Goal: Task Accomplishment & Management: Use online tool/utility

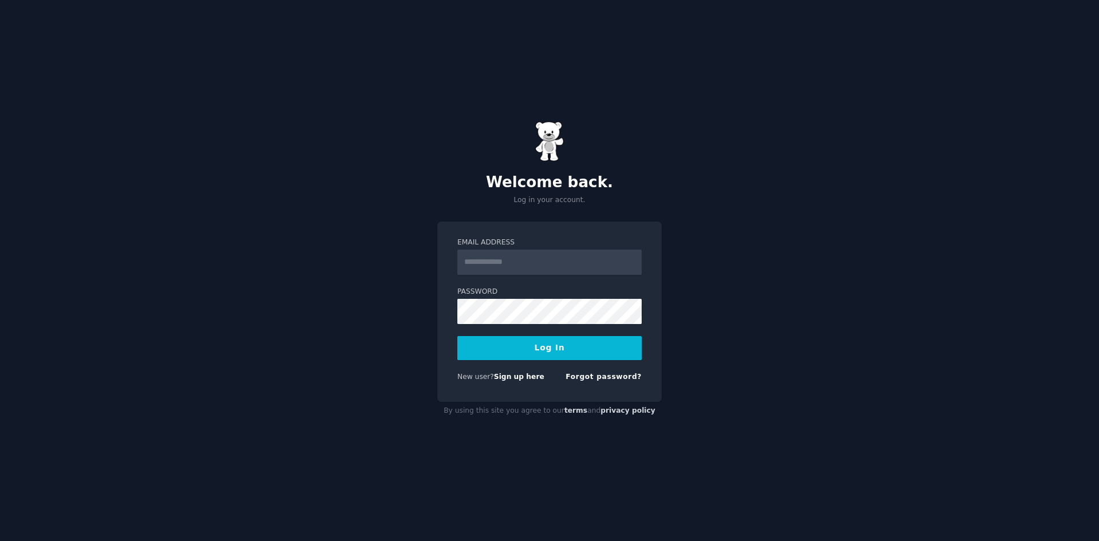
click at [520, 336] on div "Password" at bounding box center [549, 348] width 184 height 24
click at [505, 265] on input "Email Address" at bounding box center [549, 261] width 184 height 25
type input "**********"
click at [457, 336] on button "Log In" at bounding box center [549, 348] width 184 height 24
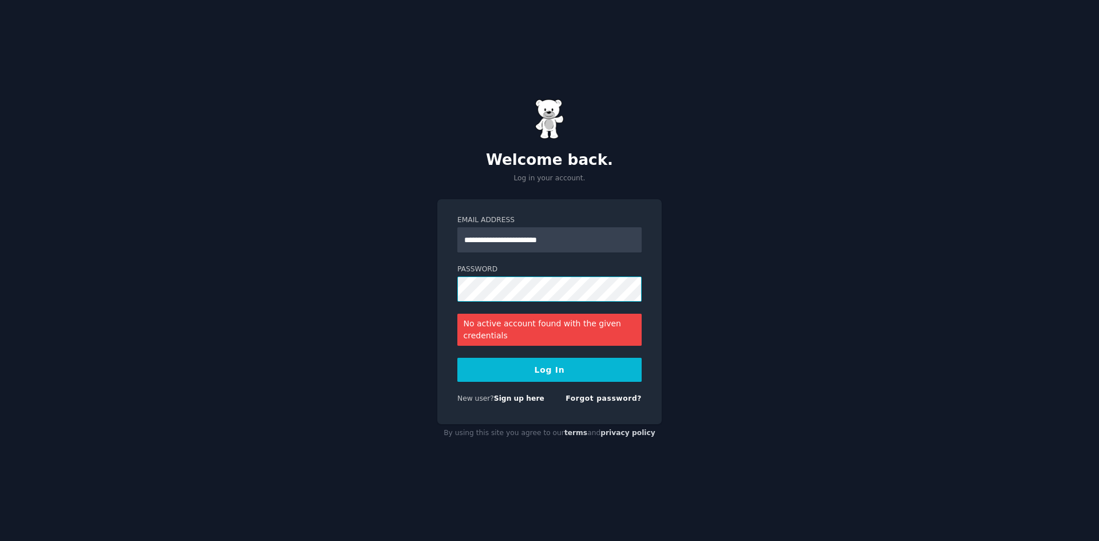
click at [457, 358] on button "Log In" at bounding box center [549, 370] width 184 height 24
click at [526, 398] on link "Sign up here" at bounding box center [519, 398] width 50 height 8
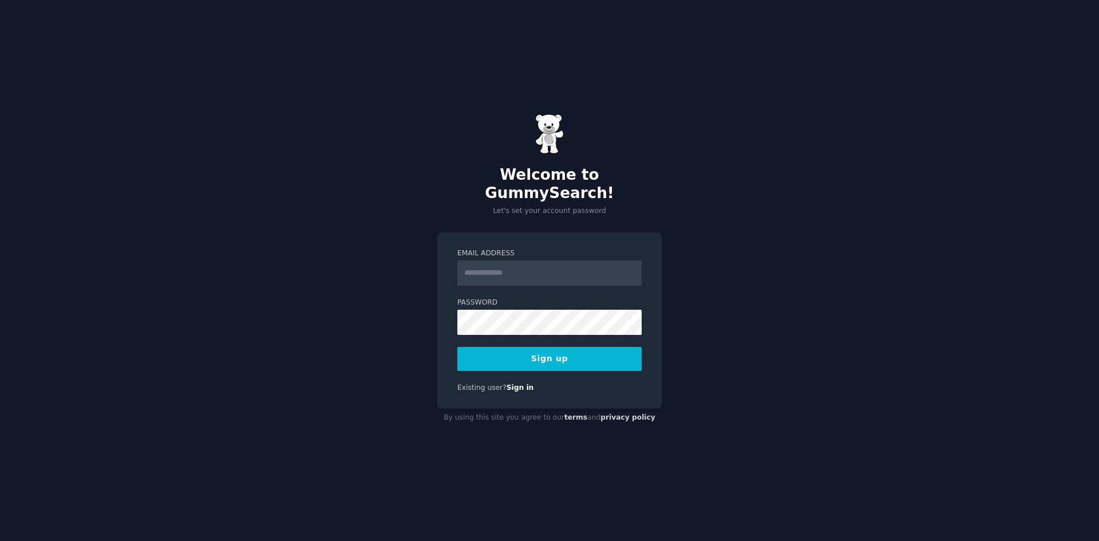
click at [517, 270] on input "Email Address" at bounding box center [549, 272] width 184 height 25
type input "**********"
click at [554, 347] on button "Sign up" at bounding box center [549, 359] width 184 height 24
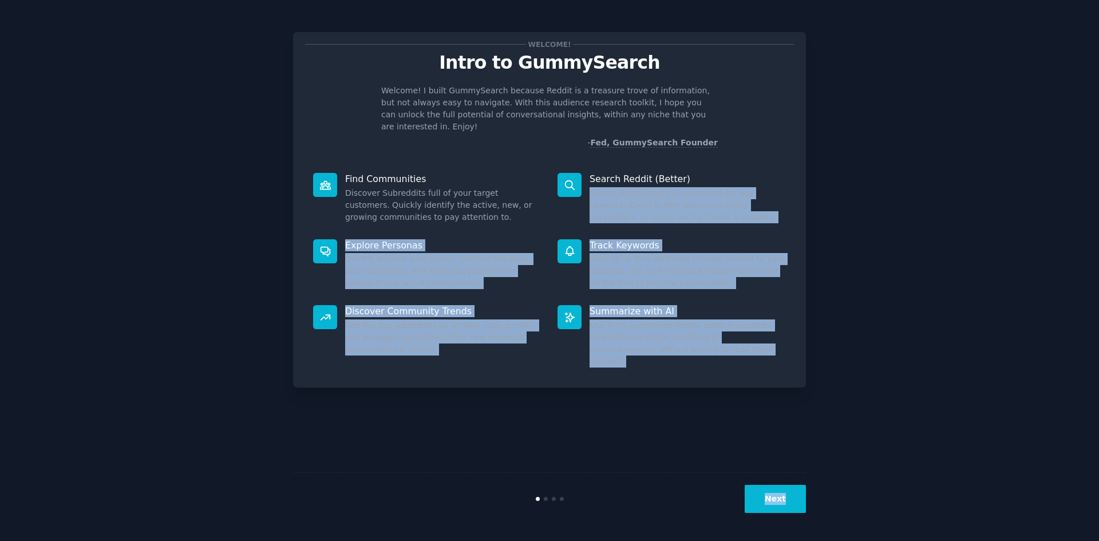
drag, startPoint x: 790, startPoint y: 516, endPoint x: 851, endPoint y: 146, distance: 374.7
click at [851, 146] on div "Welcome! Intro to GummySearch Welcome! I built GummySearch because Reddit is a …" at bounding box center [549, 270] width 1067 height 509
click at [785, 501] on button "Next" at bounding box center [774, 499] width 61 height 28
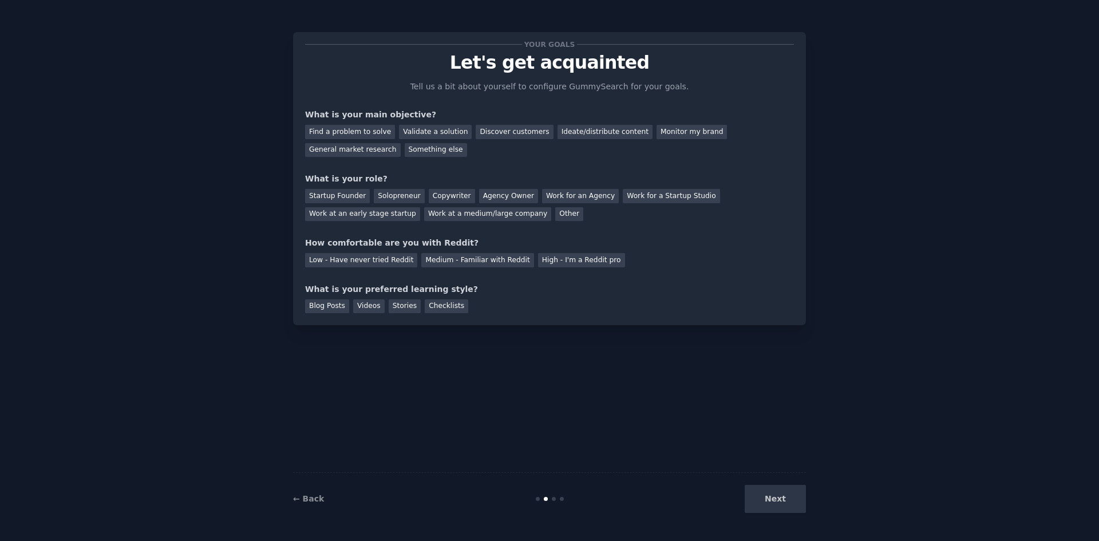
click at [787, 496] on div "Next" at bounding box center [720, 499] width 171 height 28
click at [413, 131] on div "Validate a solution" at bounding box center [435, 132] width 73 height 14
click at [360, 130] on div "Find a problem to solve" at bounding box center [350, 132] width 90 height 14
click at [797, 524] on div "← Back Next" at bounding box center [549, 498] width 513 height 53
click at [790, 493] on div "Next" at bounding box center [720, 499] width 171 height 28
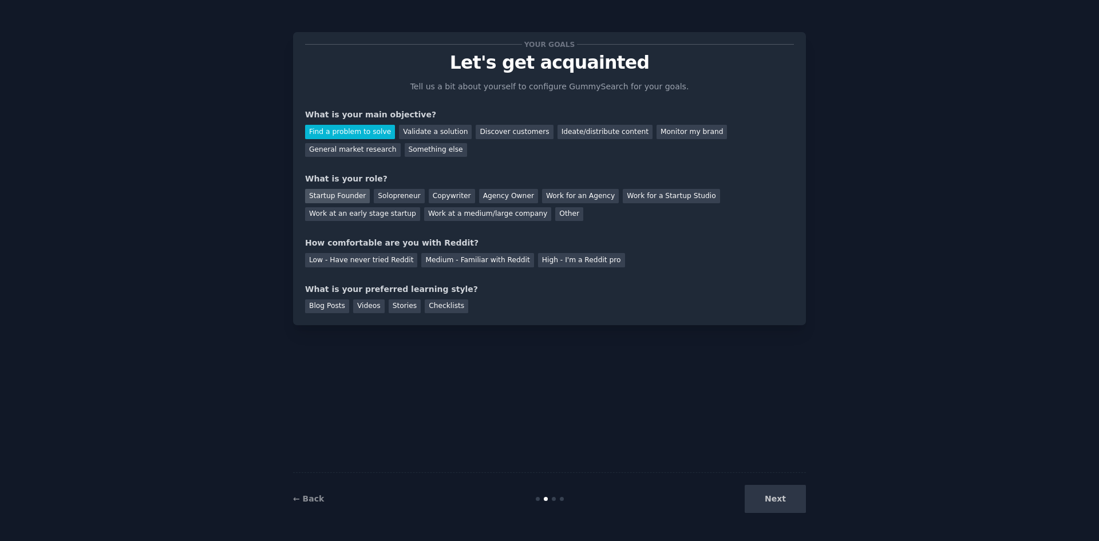
click at [347, 192] on div "Startup Founder" at bounding box center [337, 196] width 65 height 14
click at [346, 256] on div "Low - Have never tried Reddit" at bounding box center [361, 260] width 112 height 14
click at [315, 310] on div "Blog Posts" at bounding box center [327, 306] width 44 height 14
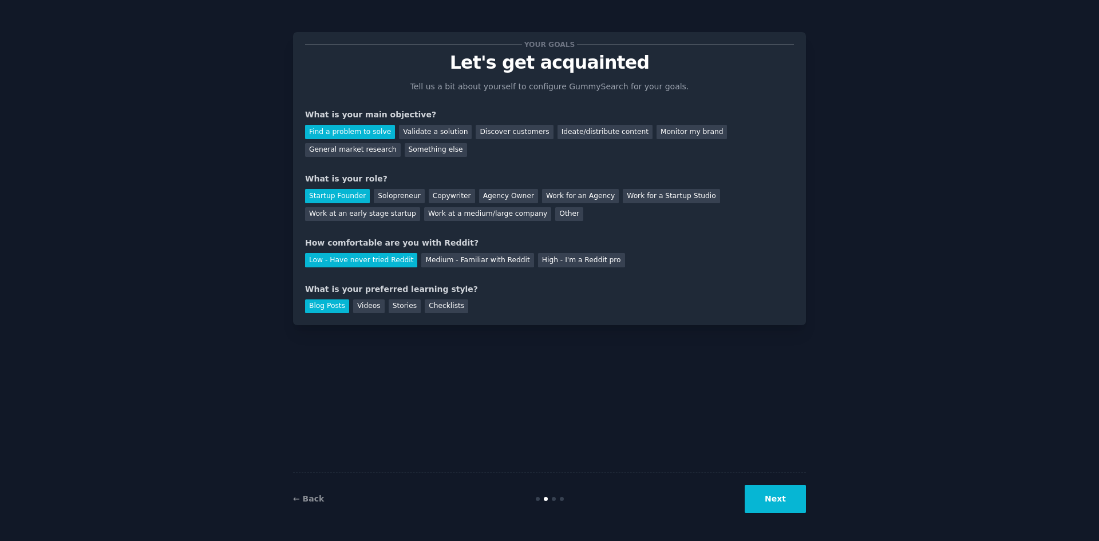
click at [786, 504] on button "Next" at bounding box center [774, 499] width 61 height 28
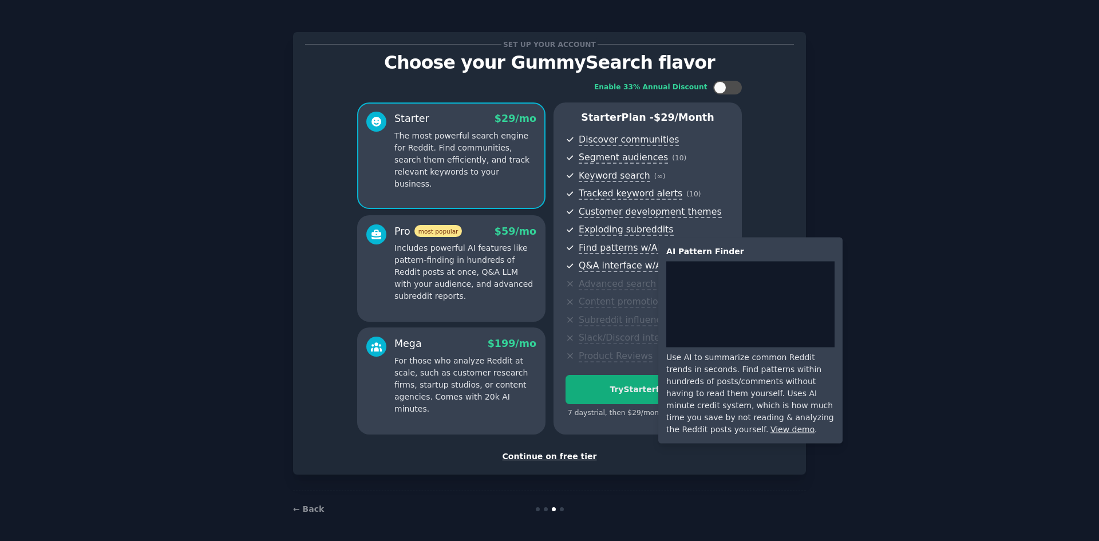
scroll to position [2, 0]
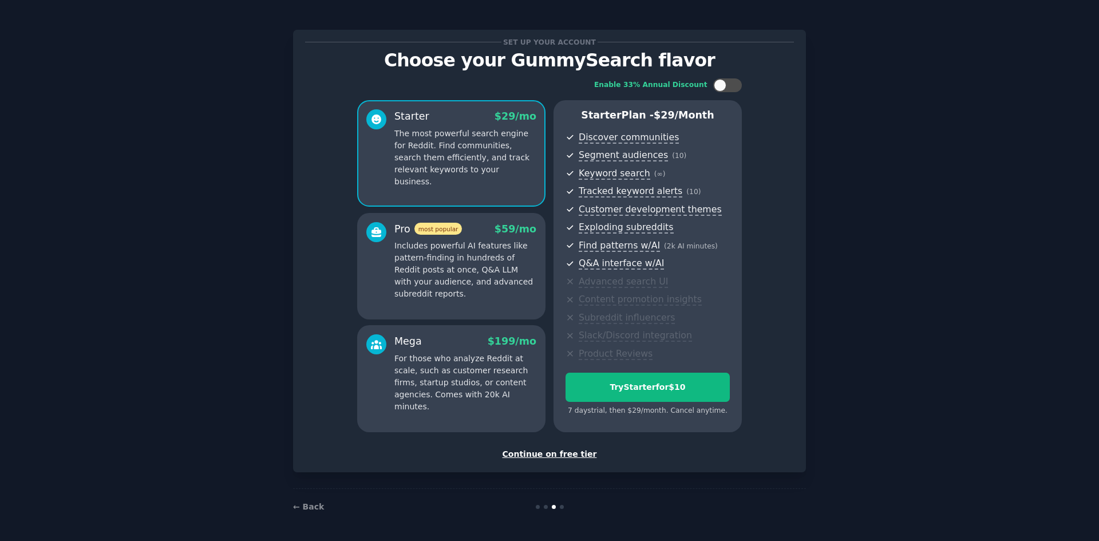
click at [566, 459] on div "Continue on free tier" at bounding box center [549, 454] width 489 height 12
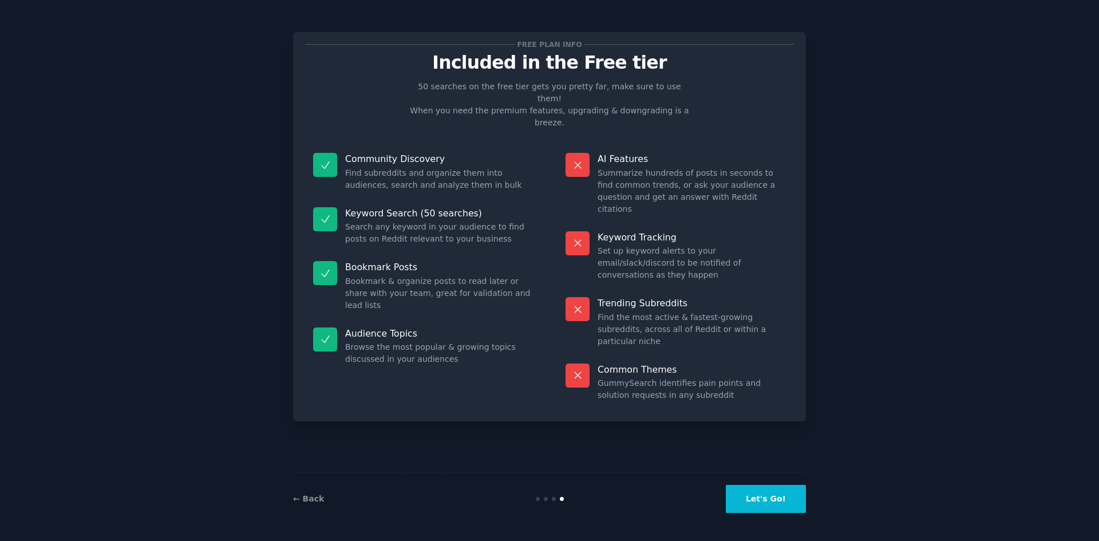
click at [758, 493] on button "Let's Go!" at bounding box center [766, 499] width 80 height 28
